Goal: Information Seeking & Learning: Check status

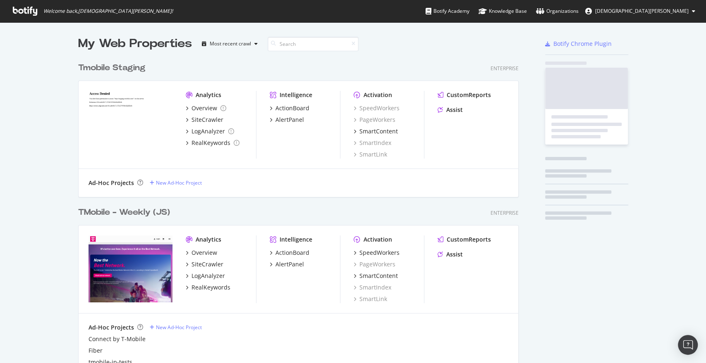
scroll to position [671, 440]
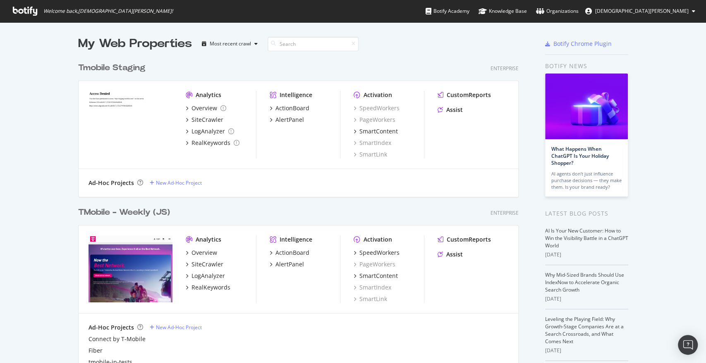
click at [138, 216] on div "TMobile - Weekly (JS)" at bounding box center [124, 213] width 92 height 12
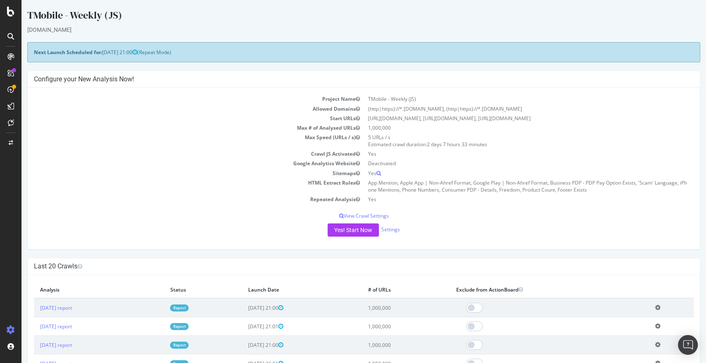
click at [2, 61] on link at bounding box center [11, 56] width 20 height 13
